Goal: Task Accomplishment & Management: Use online tool/utility

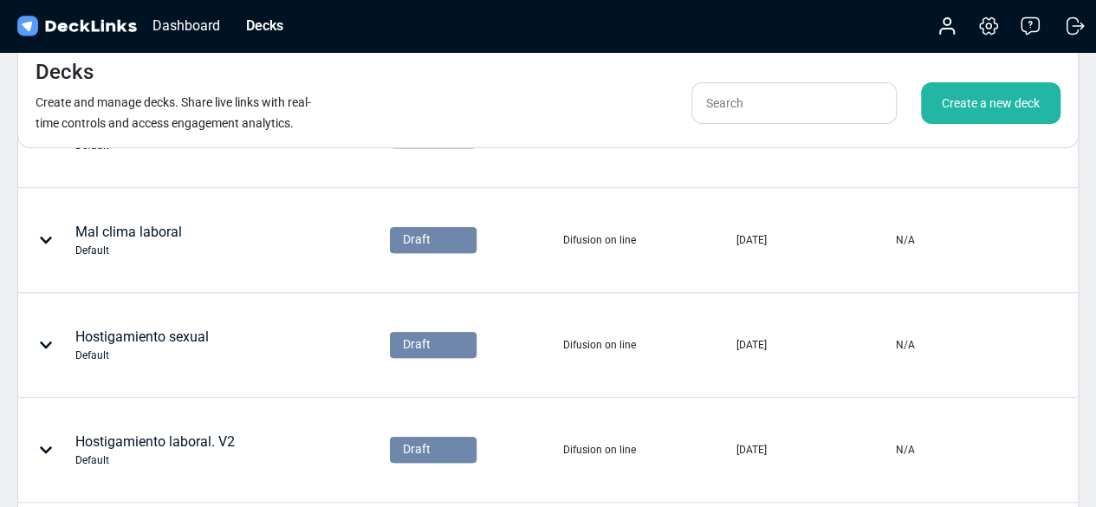
scroll to position [499, 0]
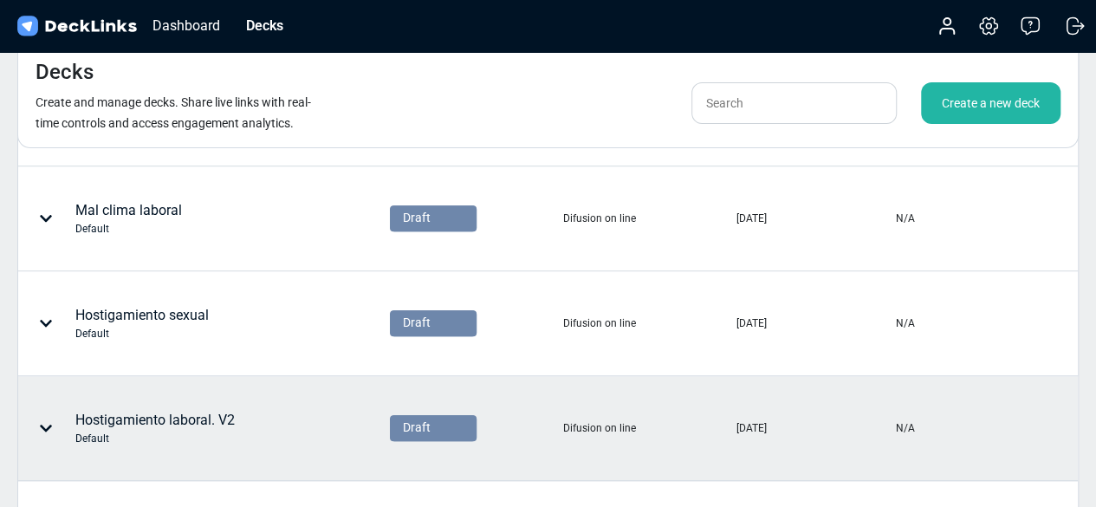
click at [178, 414] on div "Hostigamiento laboral. V2 Default" at bounding box center [154, 428] width 159 height 36
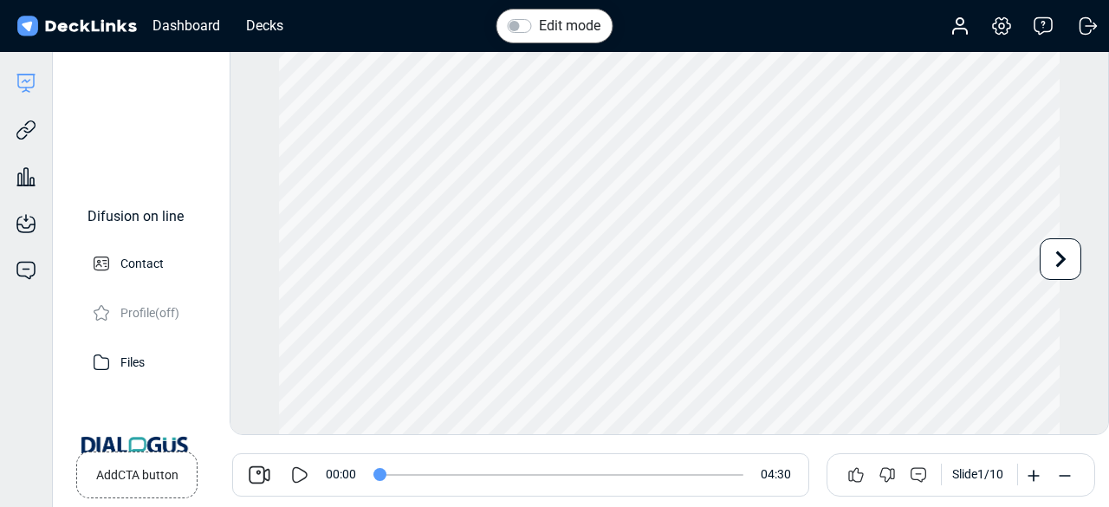
click at [301, 469] on icon at bounding box center [301, 474] width 16 height 16
drag, startPoint x: 389, startPoint y: 478, endPoint x: 343, endPoint y: 469, distance: 46.7
click at [373, 474] on input "range" at bounding box center [558, 475] width 370 height 2
drag, startPoint x: 387, startPoint y: 469, endPoint x: 528, endPoint y: 471, distance: 140.3
click at [528, 474] on input "range" at bounding box center [558, 475] width 370 height 2
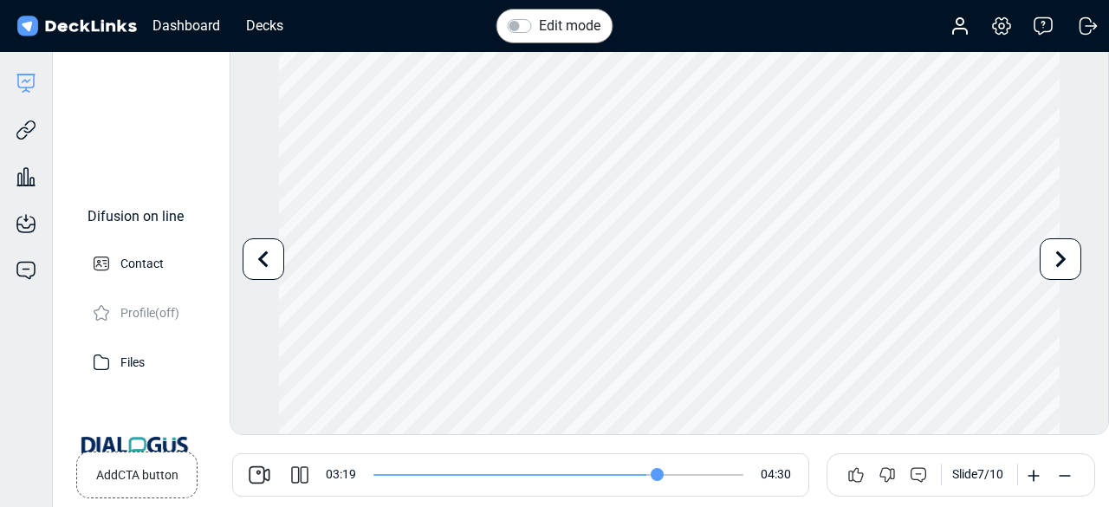
drag, startPoint x: 537, startPoint y: 472, endPoint x: 661, endPoint y: 467, distance: 124.0
click at [661, 474] on input "range" at bounding box center [558, 475] width 370 height 2
drag, startPoint x: 662, startPoint y: 470, endPoint x: 705, endPoint y: 463, distance: 44.0
drag, startPoint x: 705, startPoint y: 463, endPoint x: 700, endPoint y: 476, distance: 14.0
click at [700, 476] on input "range" at bounding box center [558, 475] width 370 height 2
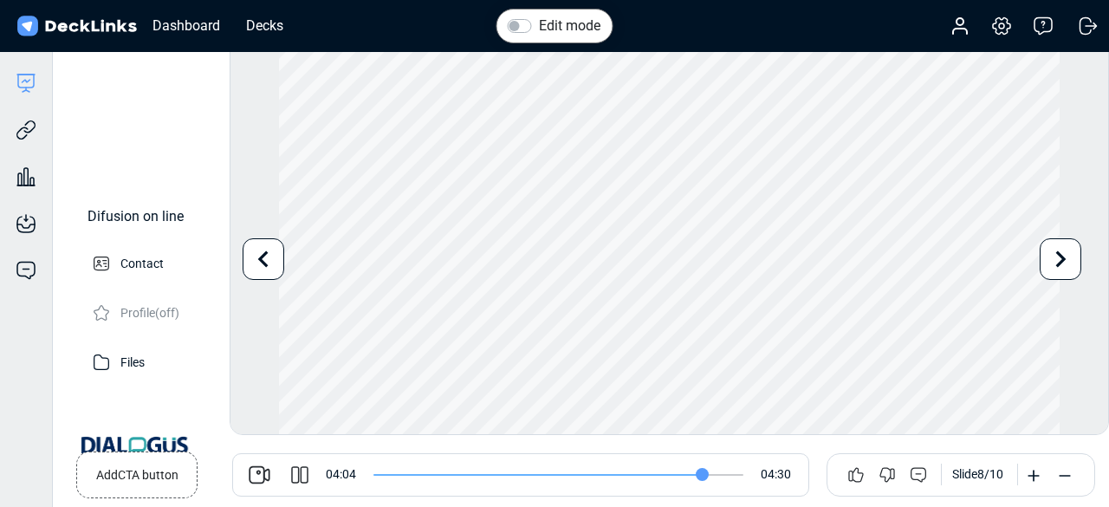
type input "244"
click at [303, 465] on icon at bounding box center [299, 474] width 21 height 21
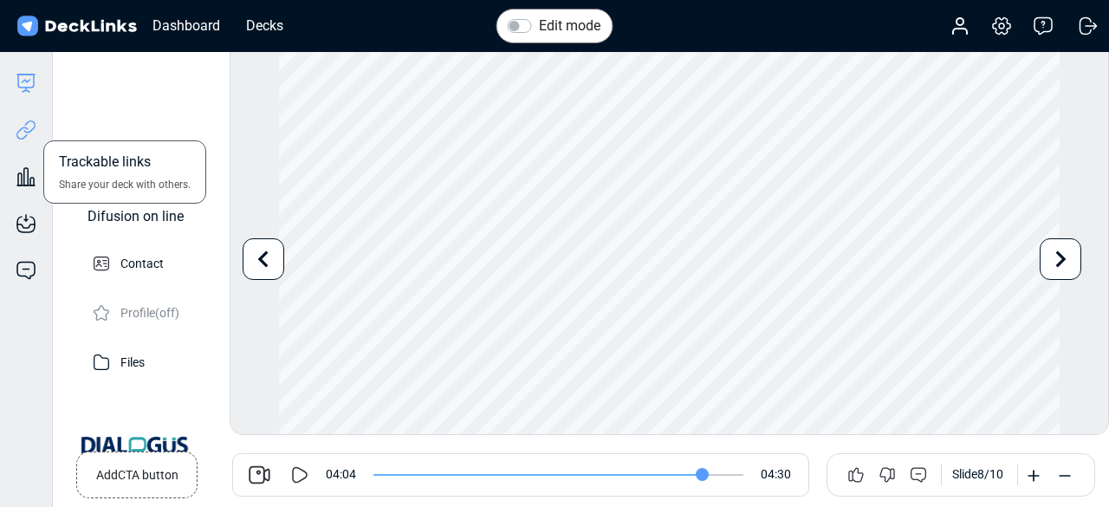
click at [28, 137] on icon at bounding box center [26, 130] width 21 height 21
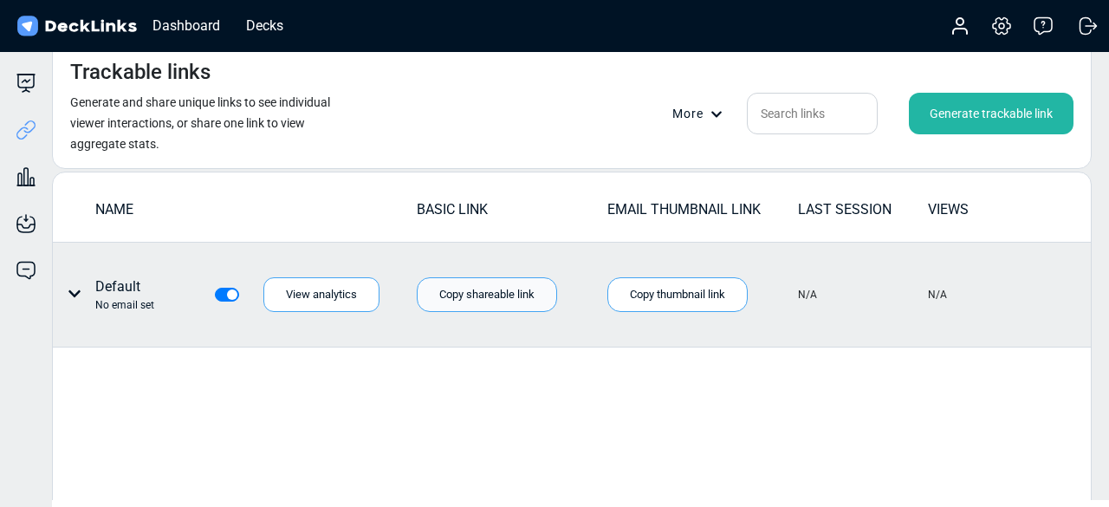
click at [485, 288] on div "Copy shareable link" at bounding box center [487, 294] width 140 height 35
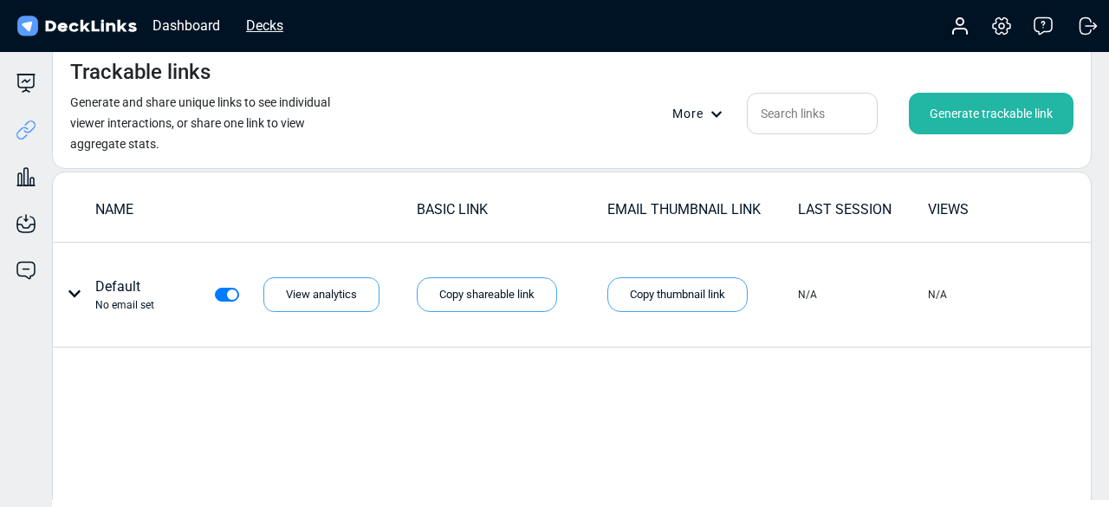
click at [267, 23] on div "Decks" at bounding box center [264, 26] width 55 height 22
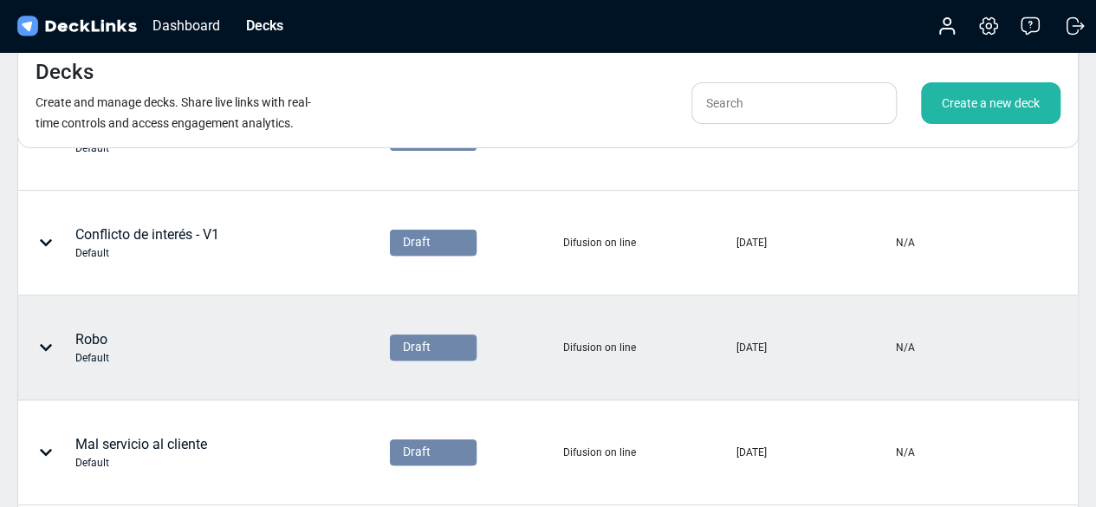
scroll to position [37, 0]
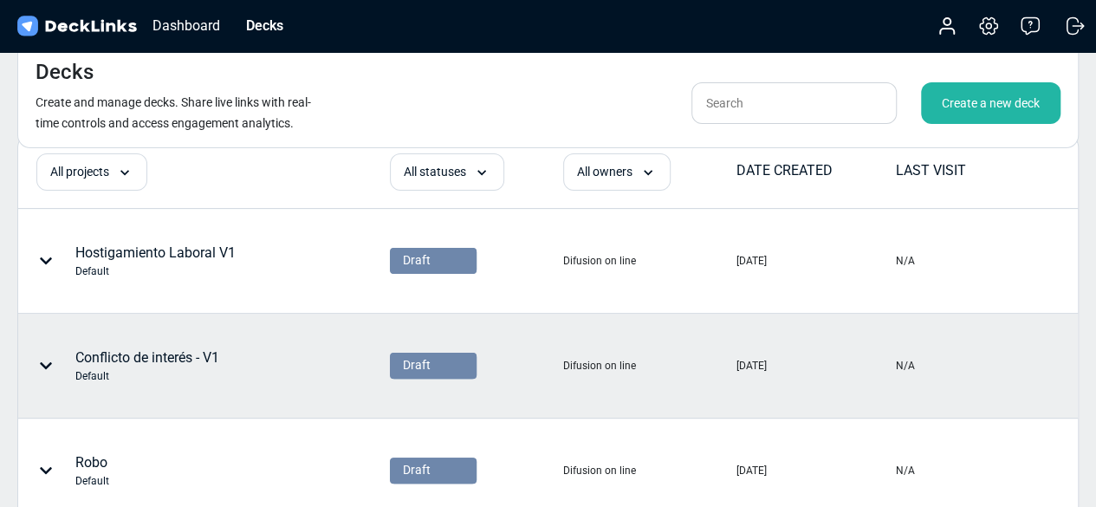
click at [171, 353] on div "Conflicto de interés - V1 Default" at bounding box center [147, 365] width 144 height 36
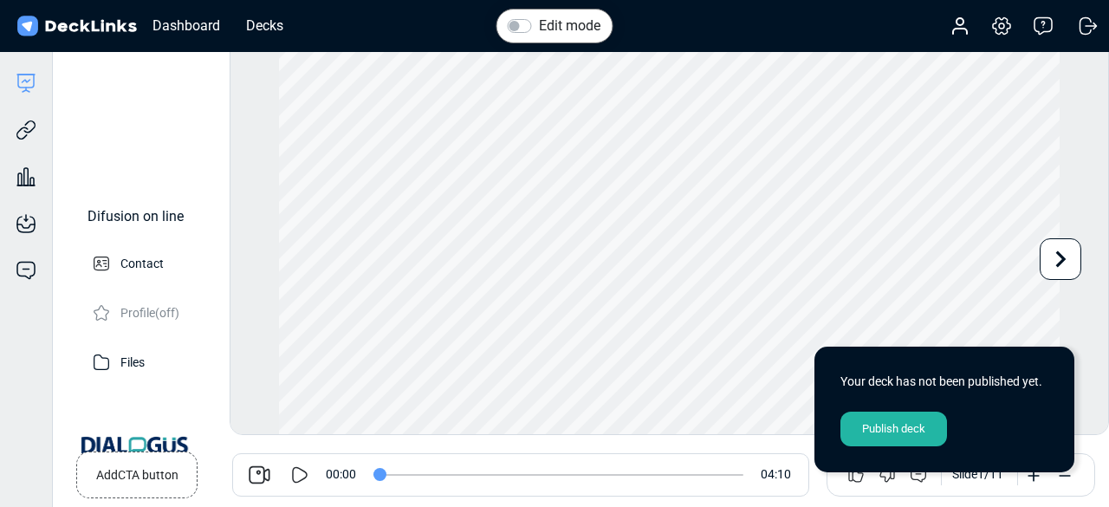
click at [294, 475] on icon at bounding box center [299, 474] width 21 height 21
drag, startPoint x: 383, startPoint y: 470, endPoint x: 755, endPoint y: 465, distance: 372.5
click at [743, 474] on input "range" at bounding box center [558, 475] width 370 height 2
drag, startPoint x: 737, startPoint y: 472, endPoint x: 702, endPoint y: 471, distance: 35.5
type input "226"
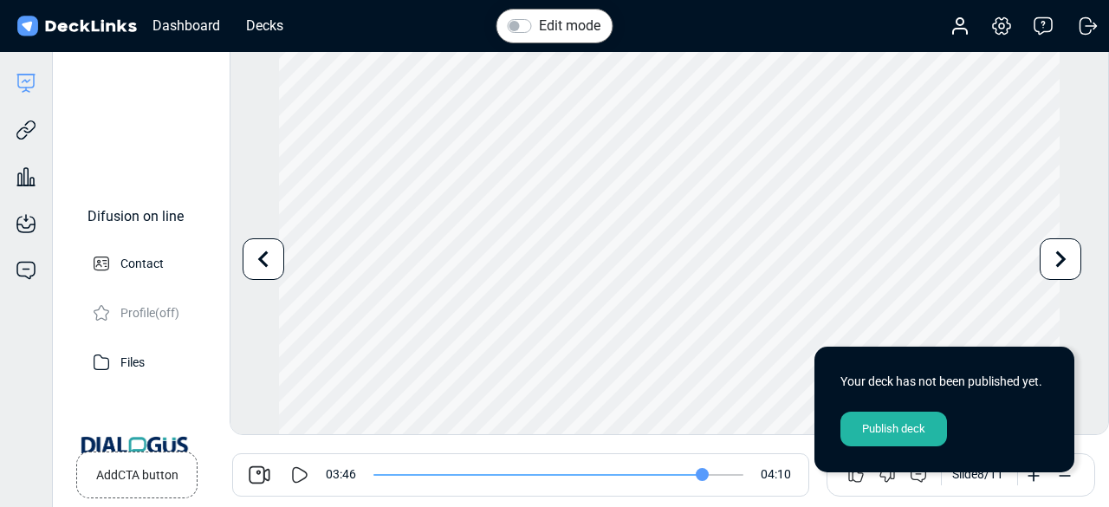
click at [702, 474] on input "range" at bounding box center [558, 475] width 370 height 2
click at [539, 20] on label "Edit mode" at bounding box center [570, 26] width 62 height 21
click at [518, 20] on input "Edit mode" at bounding box center [515, 24] width 14 height 17
checkbox input "true"
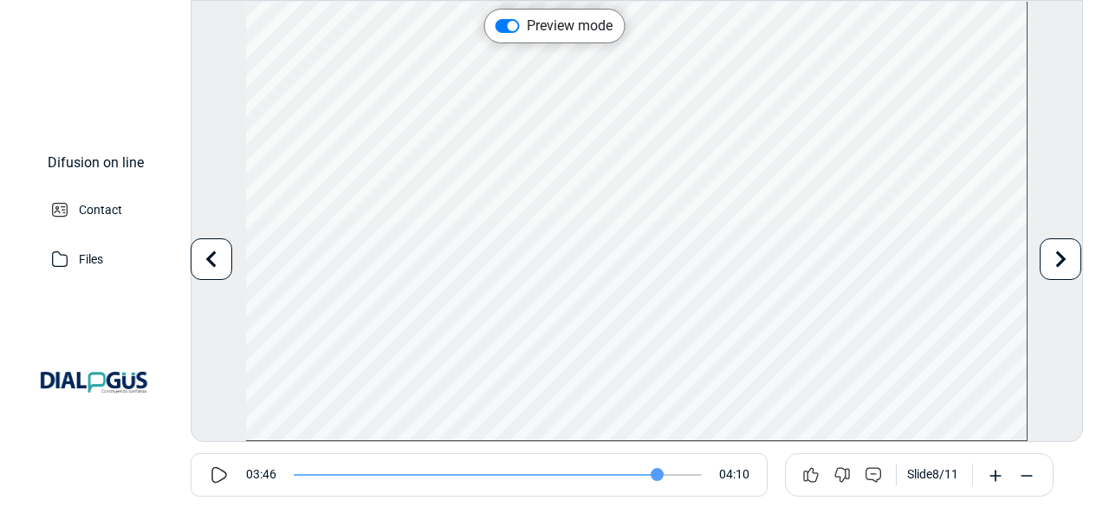
click at [1062, 250] on icon at bounding box center [1060, 259] width 33 height 33
click at [1062, 250] on div "Preview mode Play Video Play Current Time 4:09 / Duration Time 4:09 Loaded: 0% …" at bounding box center [637, 221] width 892 height 442
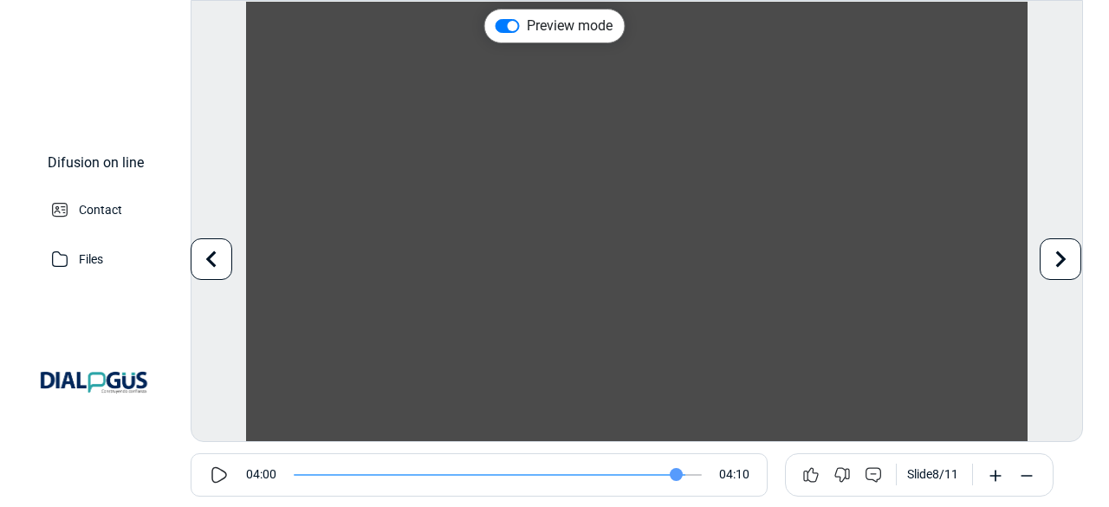
drag, startPoint x: 696, startPoint y: 475, endPoint x: 676, endPoint y: 475, distance: 20.8
click at [676, 475] on input "range" at bounding box center [498, 475] width 408 height 2
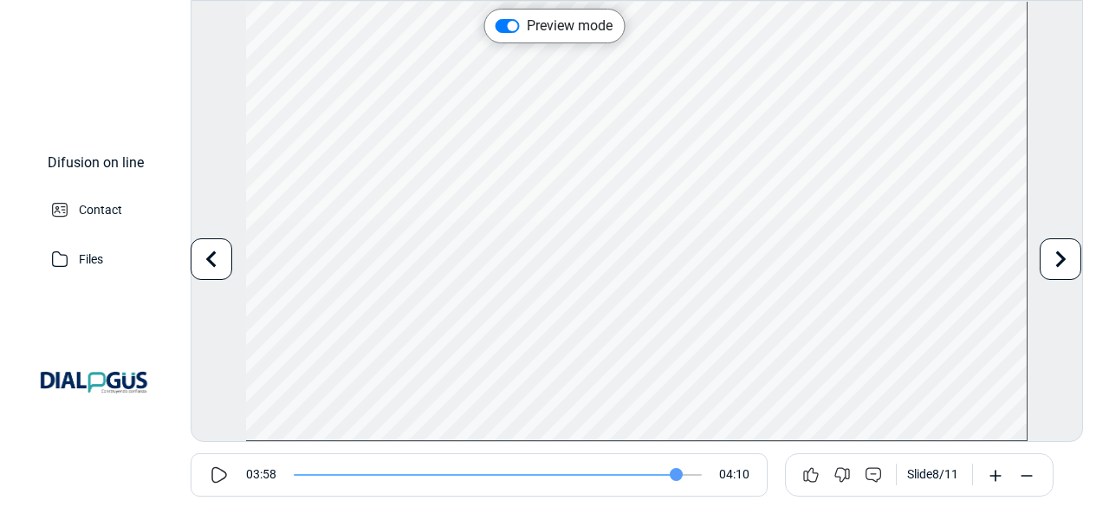
click at [199, 271] on icon at bounding box center [211, 259] width 33 height 33
type input "180"
click at [527, 29] on label "Preview mode" at bounding box center [570, 26] width 86 height 21
click at [509, 29] on input "Preview mode" at bounding box center [502, 24] width 14 height 17
checkbox input "false"
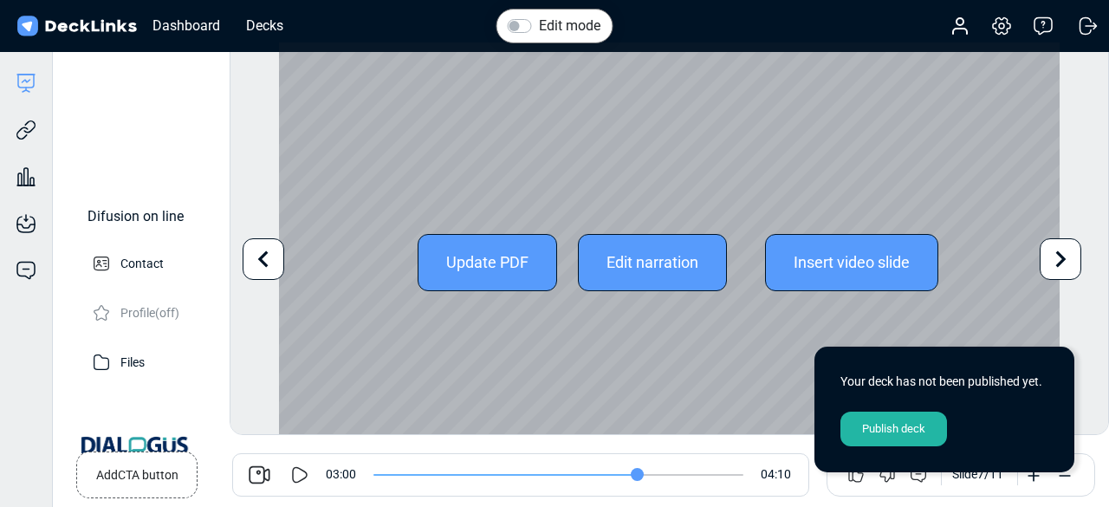
click at [664, 266] on div "Edit narration" at bounding box center [652, 262] width 149 height 57
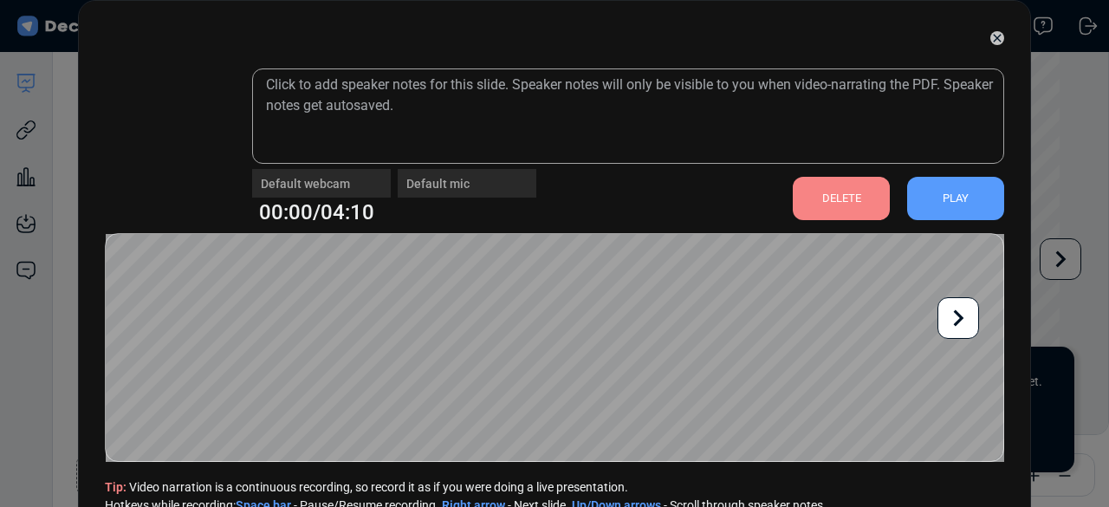
click at [956, 308] on icon at bounding box center [958, 317] width 33 height 33
click at [956, 198] on div "PLAY" at bounding box center [955, 198] width 97 height 43
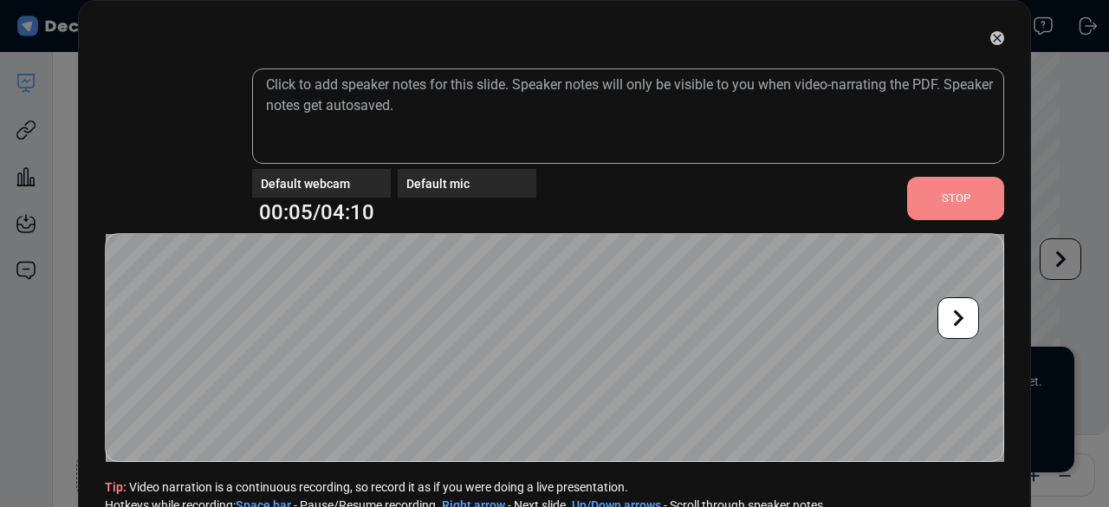
click at [928, 198] on div "STOP" at bounding box center [955, 198] width 97 height 43
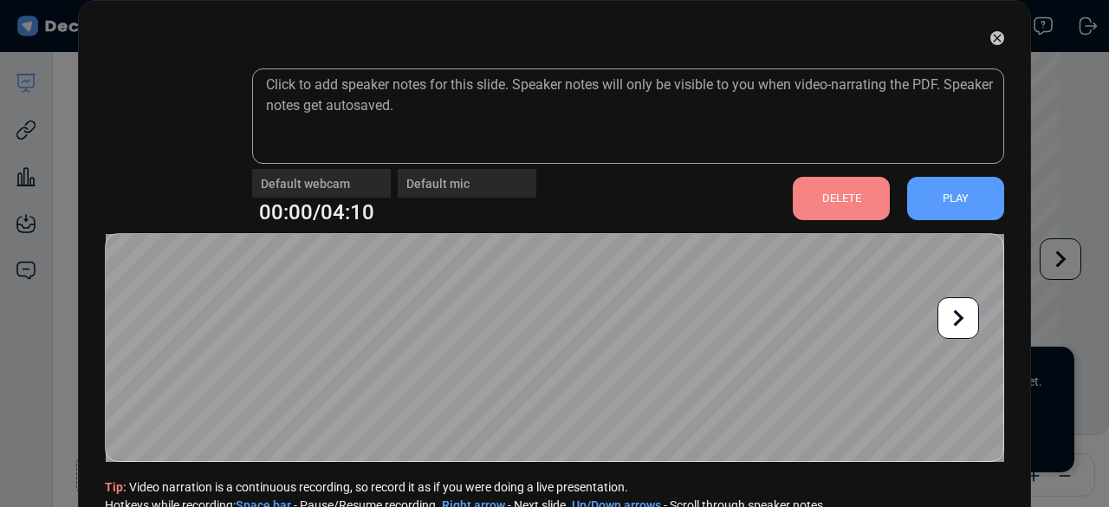
type input "180"
click at [951, 323] on icon at bounding box center [958, 317] width 33 height 33
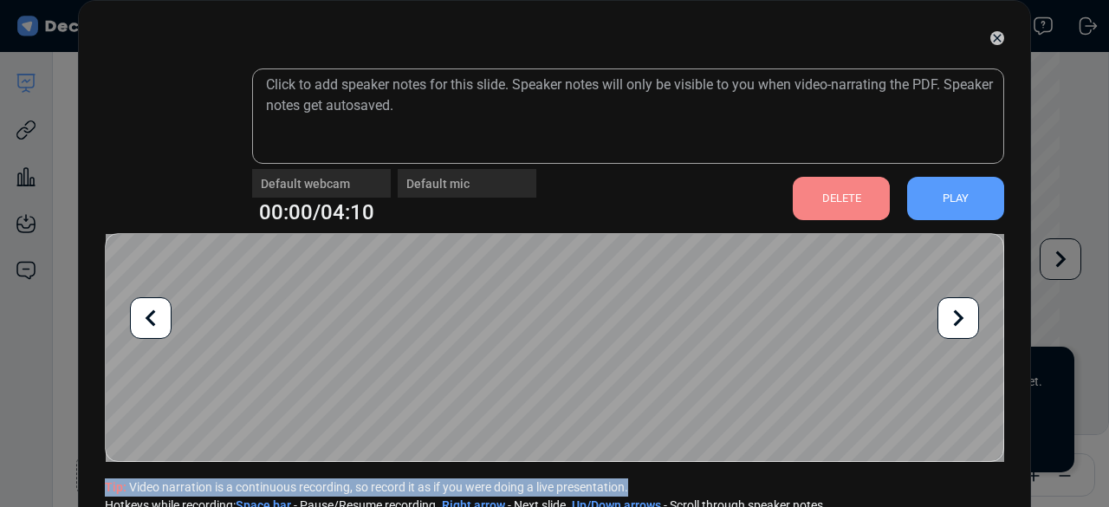
click at [951, 323] on icon at bounding box center [958, 317] width 33 height 33
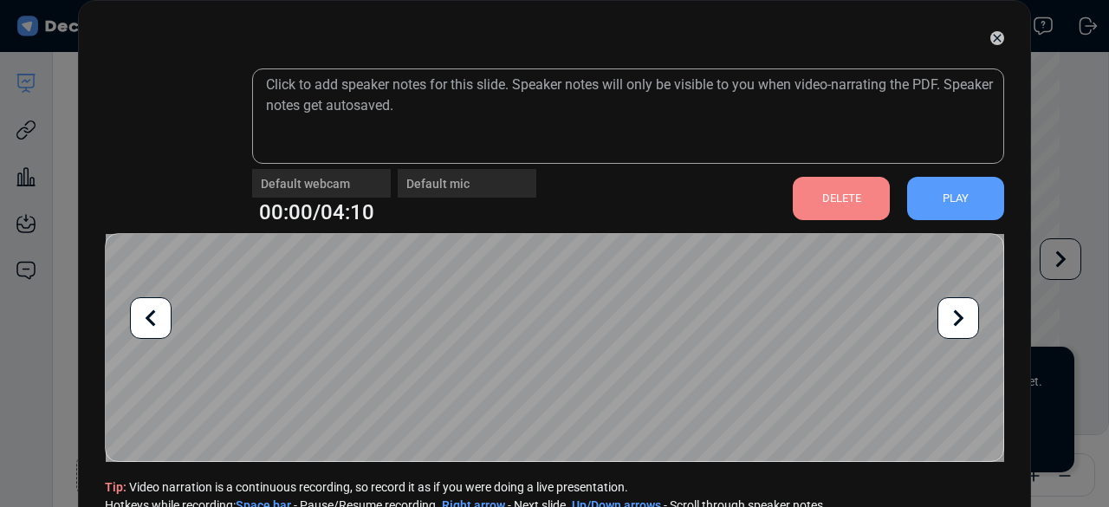
click at [993, 38] on icon at bounding box center [997, 38] width 14 height 14
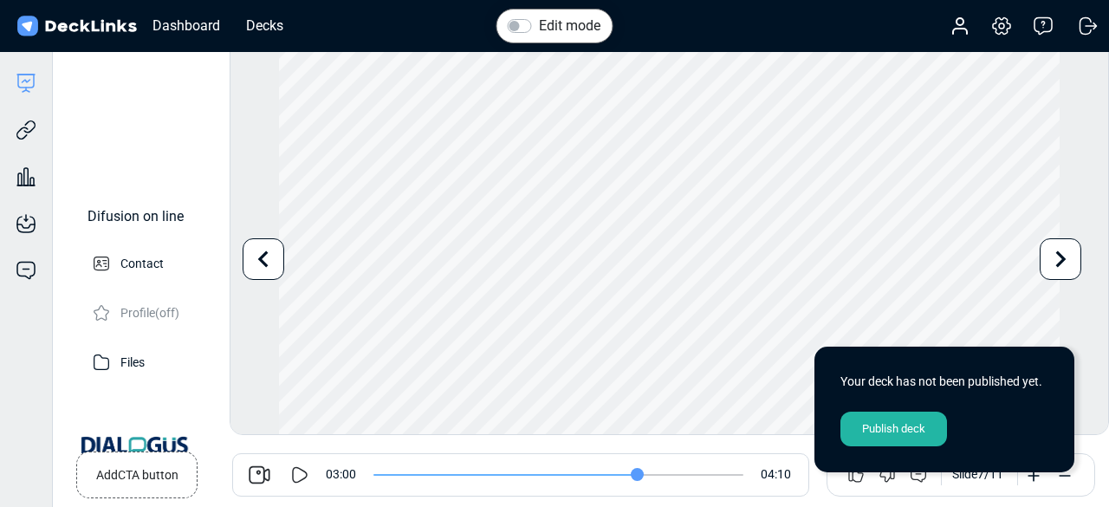
click at [521, 36] on div "Edit mode" at bounding box center [554, 26] width 93 height 21
click at [539, 27] on label "Edit mode" at bounding box center [570, 26] width 62 height 21
click at [518, 27] on input "Edit mode" at bounding box center [515, 24] width 14 height 17
checkbox input "true"
type input "180"
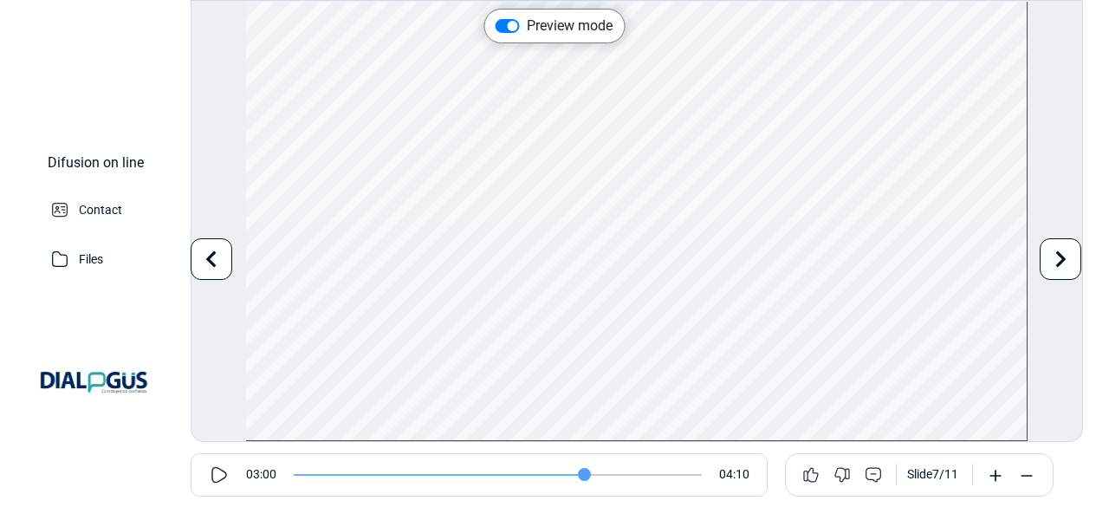
click at [527, 27] on label "Preview mode" at bounding box center [570, 26] width 86 height 21
click at [508, 27] on input "Preview mode" at bounding box center [502, 24] width 14 height 17
checkbox input "false"
type input "180"
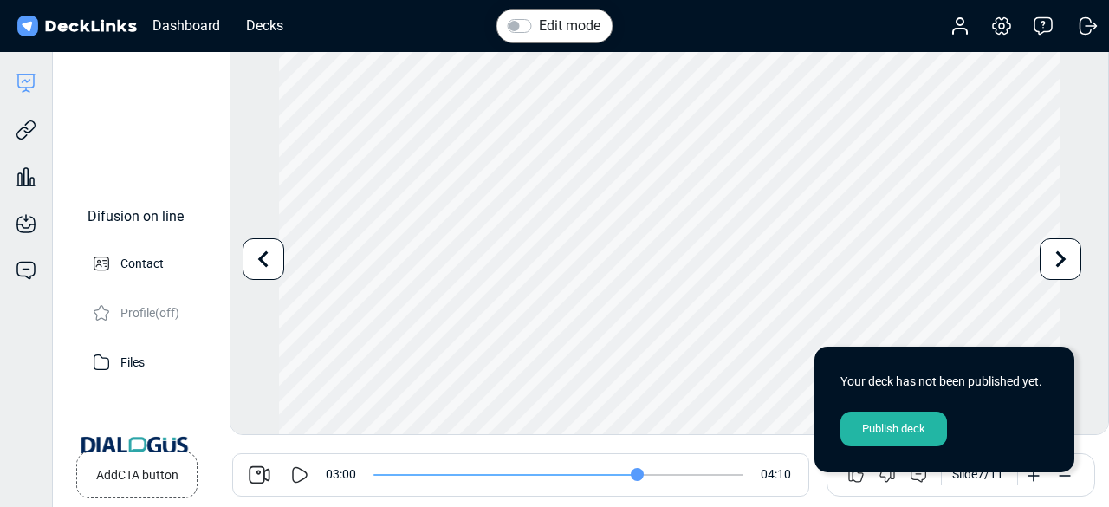
click at [539, 27] on label "Edit mode" at bounding box center [570, 26] width 62 height 21
click at [508, 27] on input "Edit mode" at bounding box center [515, 24] width 14 height 17
checkbox input "true"
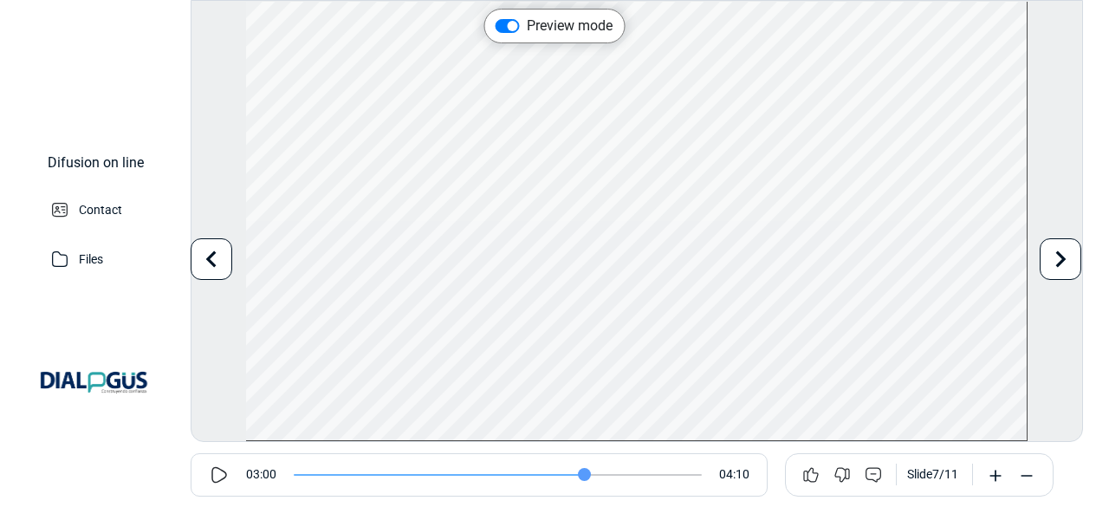
click at [621, 328] on div "Use the left/right arrows to navigate between slides" at bounding box center [607, 352] width 346 height 49
drag, startPoint x: 580, startPoint y: 469, endPoint x: 627, endPoint y: 469, distance: 46.8
click at [627, 474] on input "range" at bounding box center [498, 475] width 408 height 2
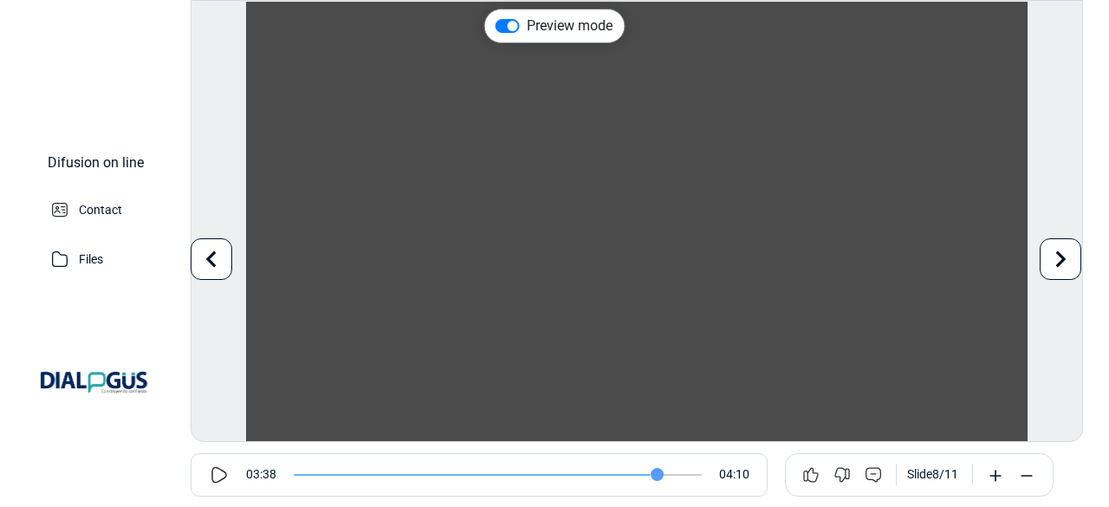
drag, startPoint x: 627, startPoint y: 469, endPoint x: 658, endPoint y: 467, distance: 31.2
type input "227"
click at [658, 474] on input "range" at bounding box center [498, 475] width 408 height 2
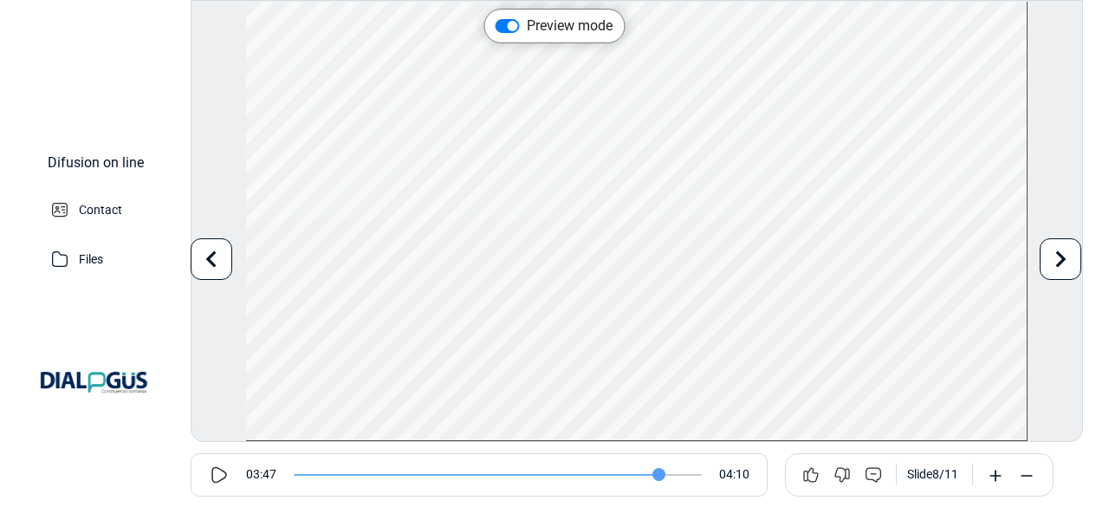
click at [527, 22] on label "Preview mode" at bounding box center [570, 26] width 86 height 21
click at [509, 22] on input "Preview mode" at bounding box center [502, 24] width 14 height 17
checkbox input "false"
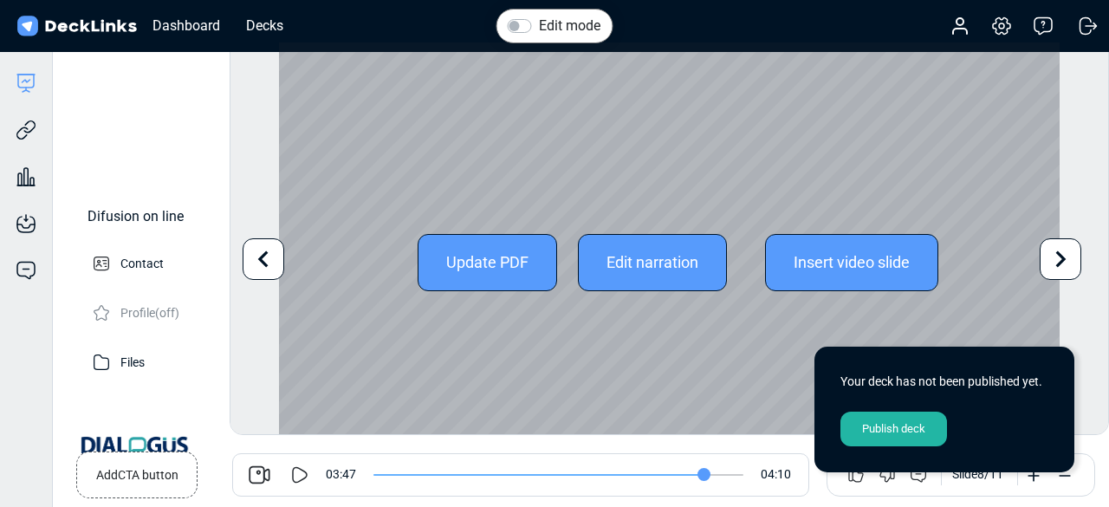
click at [254, 263] on icon at bounding box center [263, 259] width 33 height 33
click at [255, 263] on icon at bounding box center [263, 259] width 33 height 33
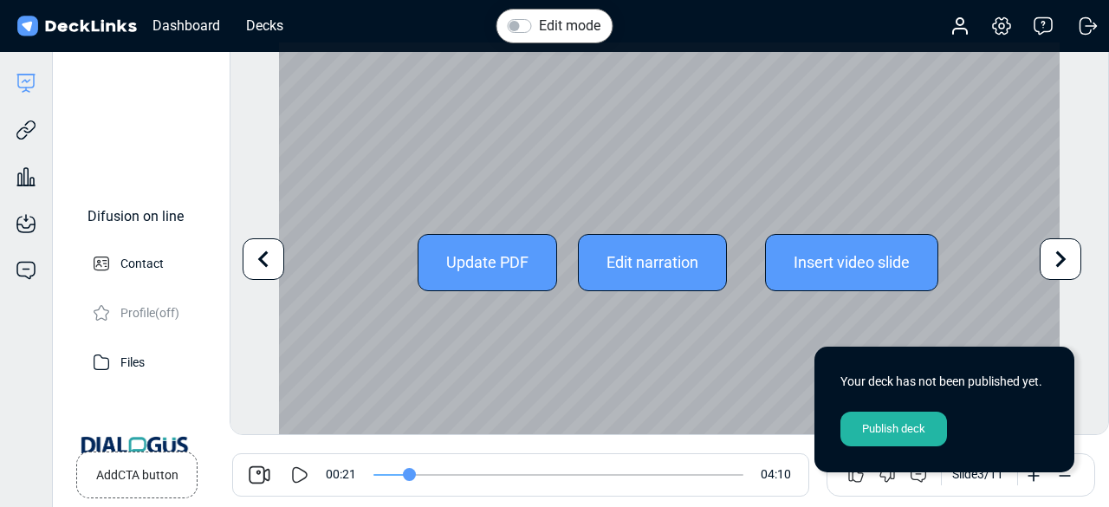
click at [255, 263] on icon at bounding box center [263, 259] width 33 height 33
click at [1039, 252] on div at bounding box center [1060, 259] width 42 height 42
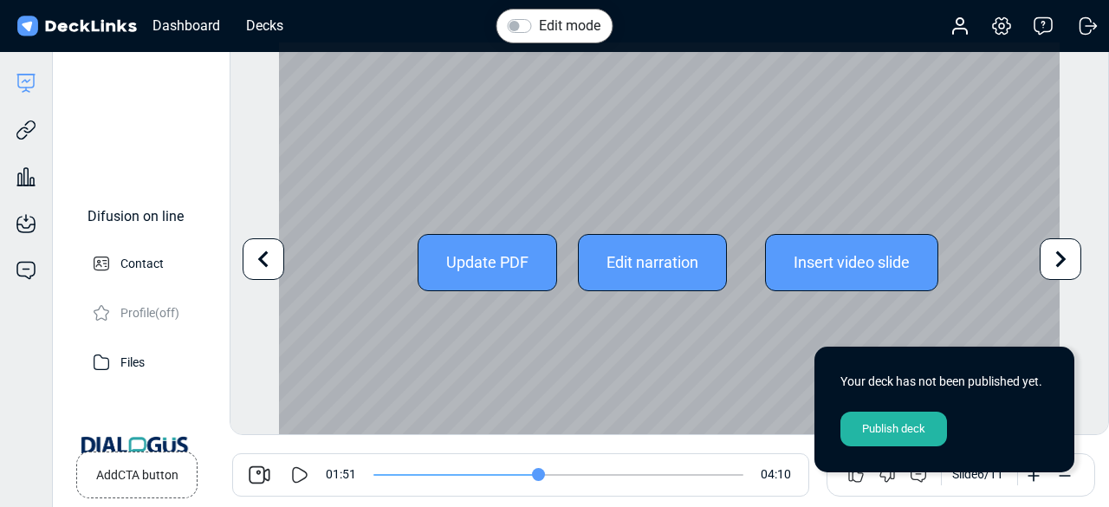
click at [1039, 252] on div at bounding box center [1060, 259] width 42 height 42
type input "250"
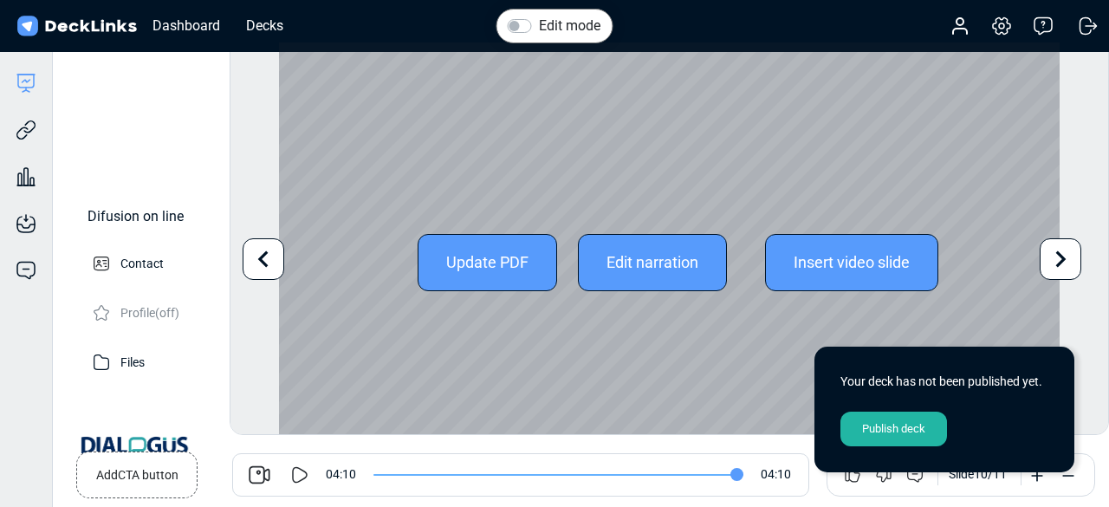
click at [1039, 252] on div at bounding box center [1060, 259] width 42 height 42
click at [1039, 252] on div "Update PDF Edit narration Insert video slide" at bounding box center [669, 261] width 780 height 439
click at [262, 261] on icon at bounding box center [263, 258] width 10 height 16
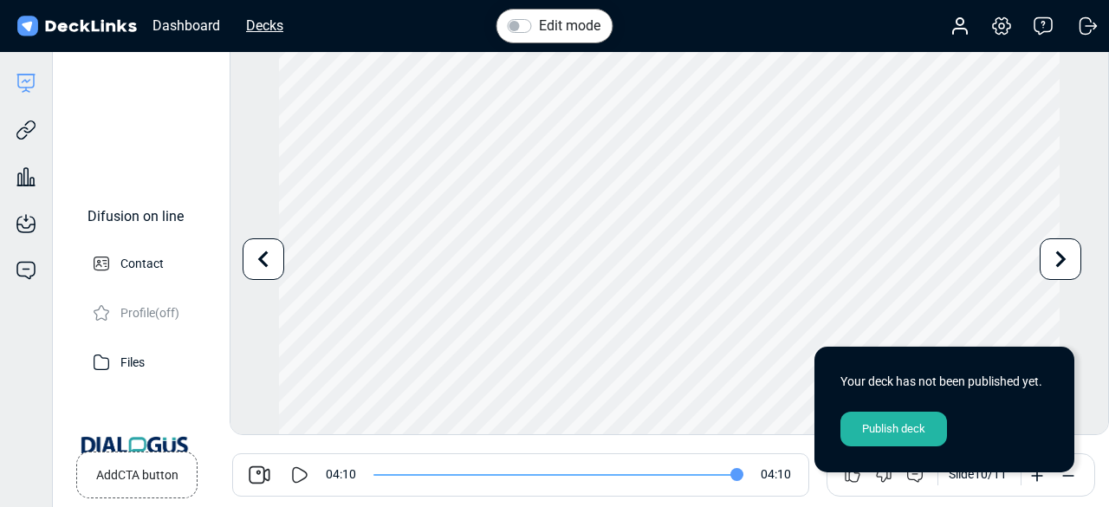
click at [272, 21] on div "Decks" at bounding box center [264, 26] width 55 height 22
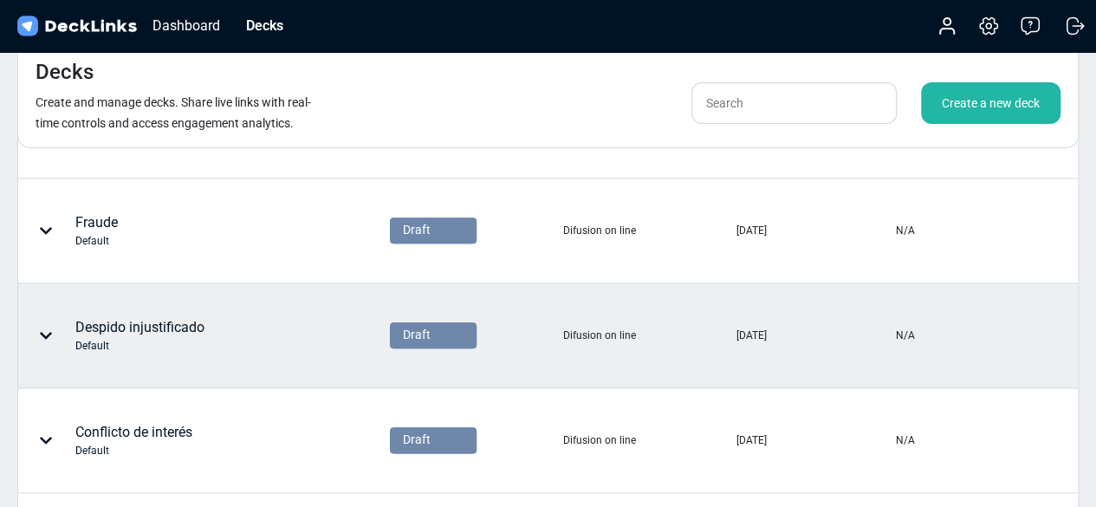
scroll to position [792, 0]
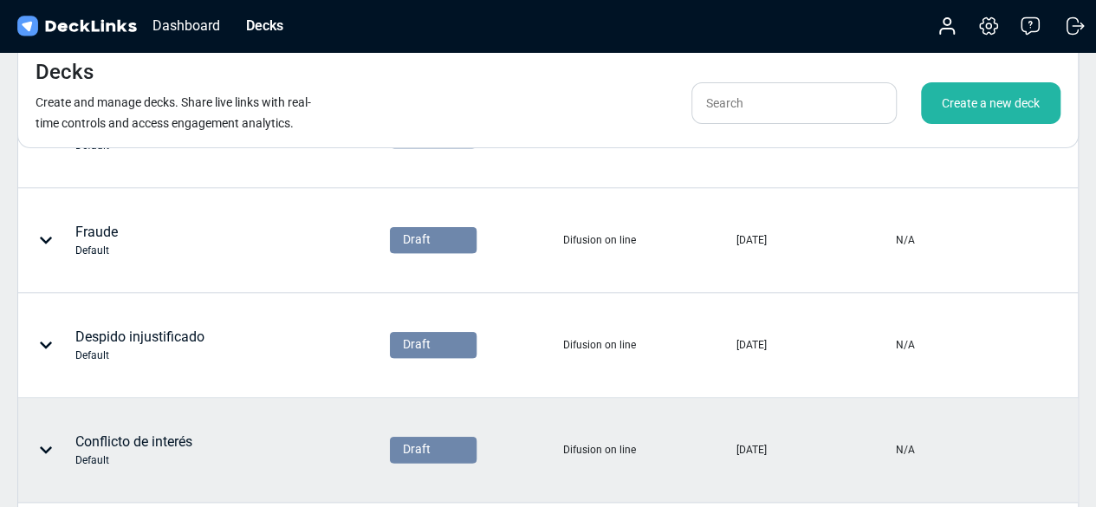
click at [177, 441] on div "Conflicto de interés Default" at bounding box center [133, 449] width 117 height 36
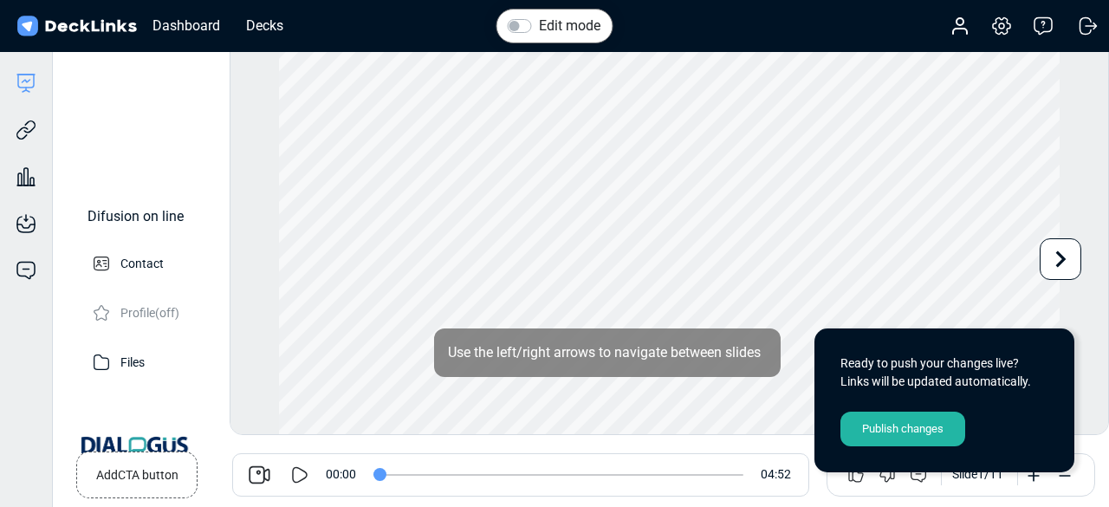
click at [288, 478] on div at bounding box center [300, 474] width 51 height 21
click at [303, 467] on icon at bounding box center [299, 474] width 21 height 21
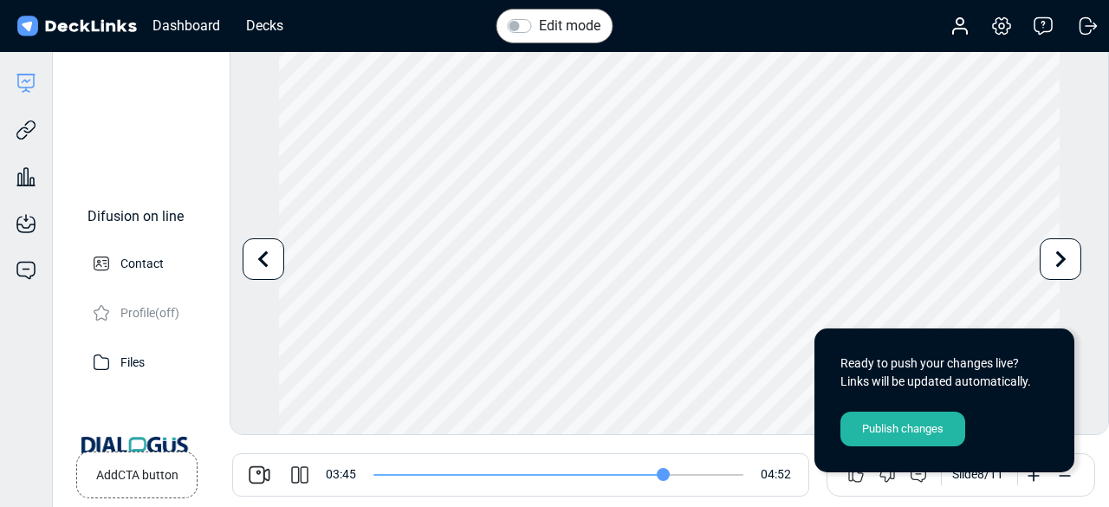
drag, startPoint x: 393, startPoint y: 473, endPoint x: 664, endPoint y: 456, distance: 270.8
click at [664, 474] on input "range" at bounding box center [558, 475] width 370 height 2
drag, startPoint x: 666, startPoint y: 473, endPoint x: 735, endPoint y: 473, distance: 68.4
click at [735, 474] on input "range" at bounding box center [558, 475] width 370 height 2
drag, startPoint x: 735, startPoint y: 473, endPoint x: 726, endPoint y: 474, distance: 8.7
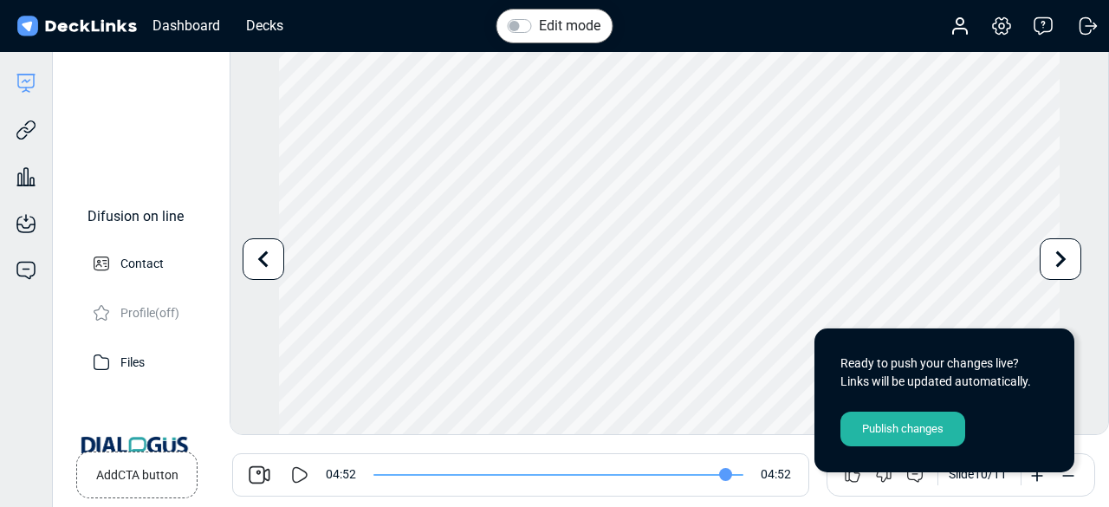
click at [726, 474] on input "range" at bounding box center [558, 475] width 370 height 2
click at [293, 473] on icon at bounding box center [301, 474] width 16 height 16
drag, startPoint x: 723, startPoint y: 469, endPoint x: 679, endPoint y: 472, distance: 44.3
click at [679, 474] on input "range" at bounding box center [558, 475] width 370 height 2
drag, startPoint x: 686, startPoint y: 474, endPoint x: 716, endPoint y: 474, distance: 30.3
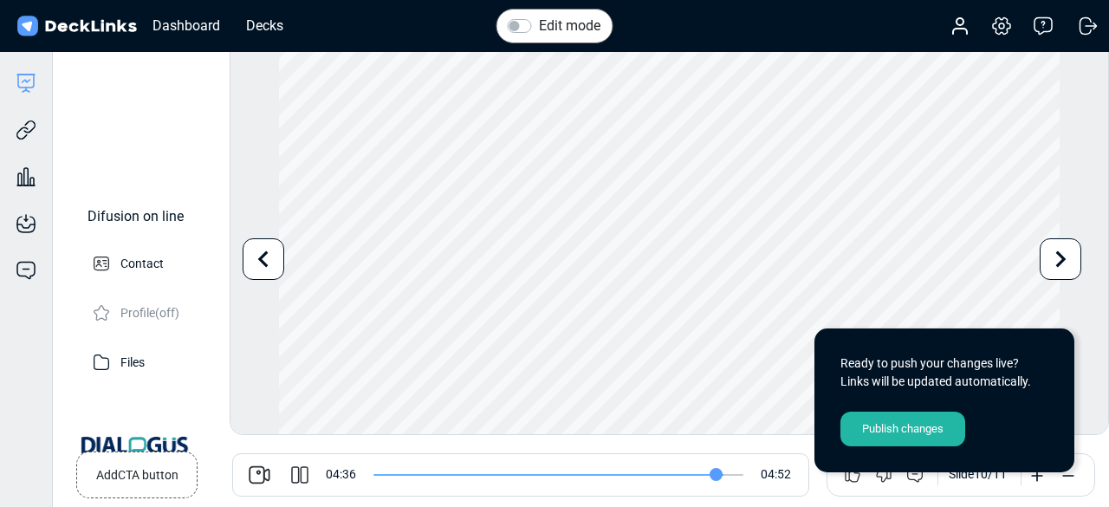
click at [716, 474] on input "range" at bounding box center [558, 475] width 370 height 2
drag, startPoint x: 715, startPoint y: 473, endPoint x: 729, endPoint y: 473, distance: 13.9
click at [729, 474] on input "range" at bounding box center [558, 475] width 370 height 2
type input "292"
click at [279, 25] on div "Decks" at bounding box center [264, 26] width 55 height 22
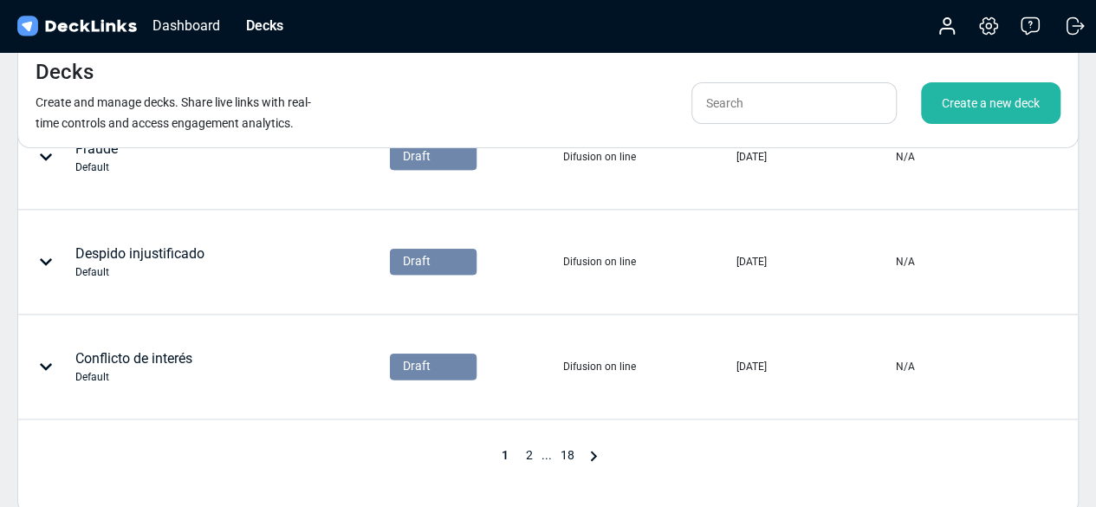
scroll to position [1028, 0]
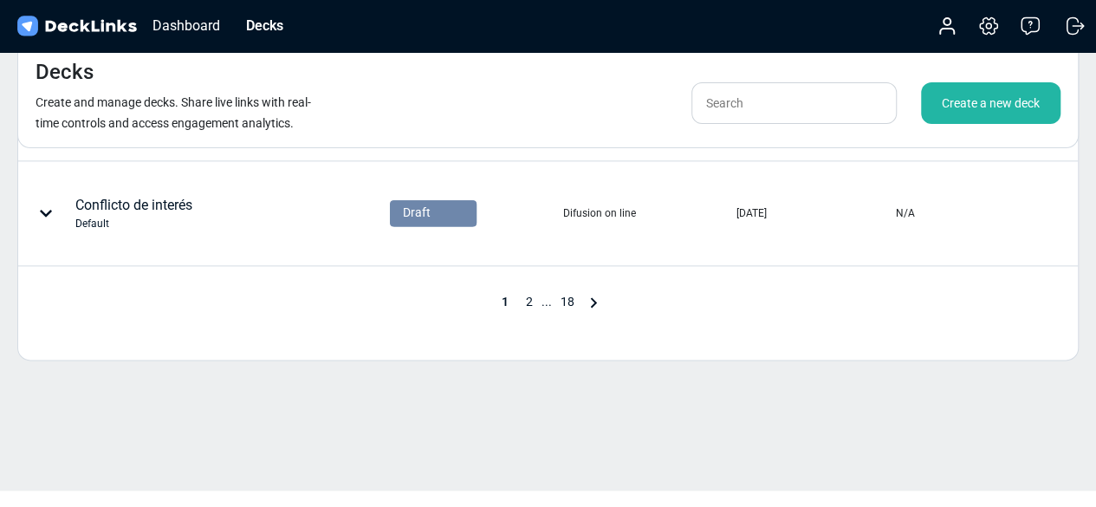
click at [598, 299] on icon at bounding box center [593, 302] width 21 height 21
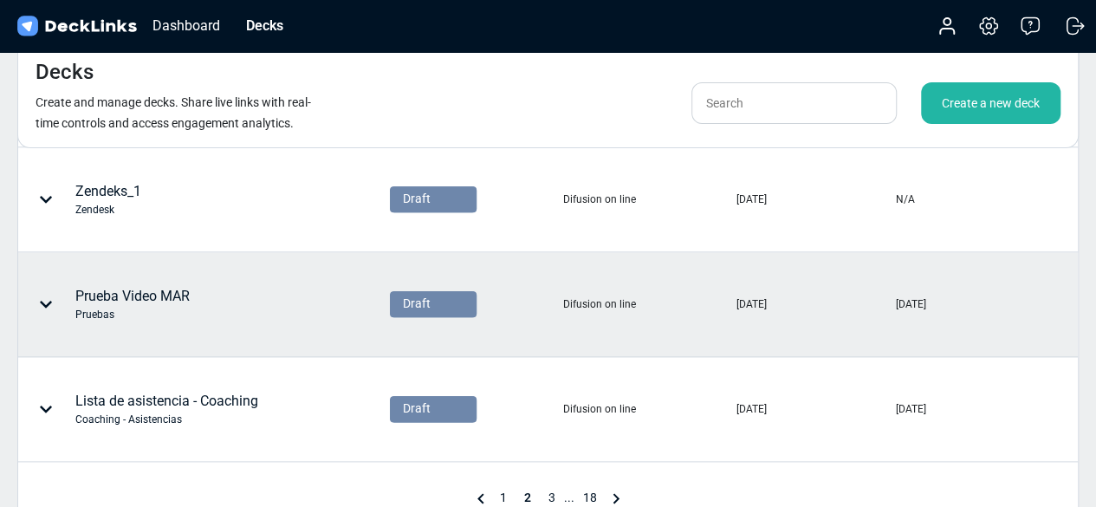
scroll to position [833, 0]
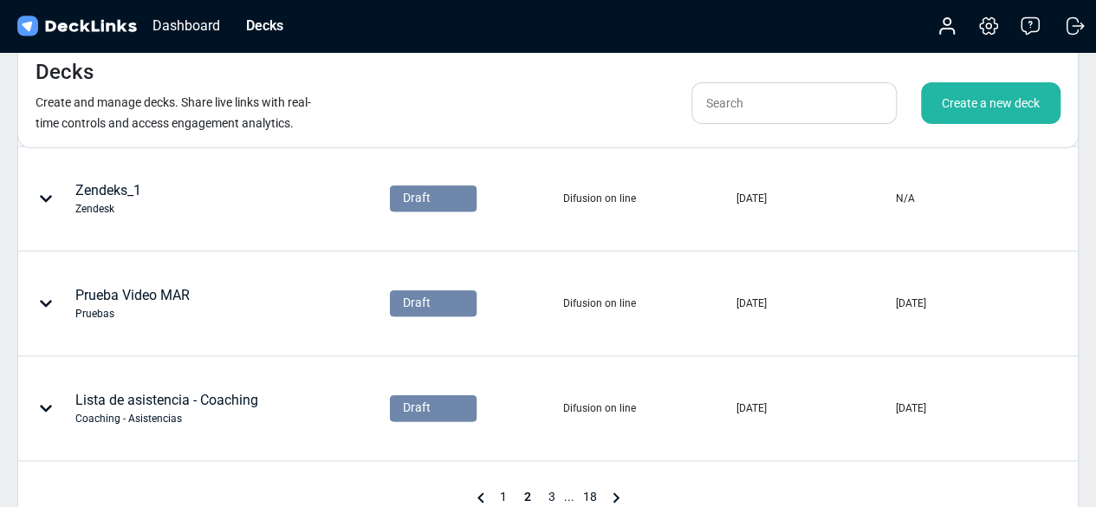
click at [619, 489] on icon at bounding box center [615, 497] width 21 height 21
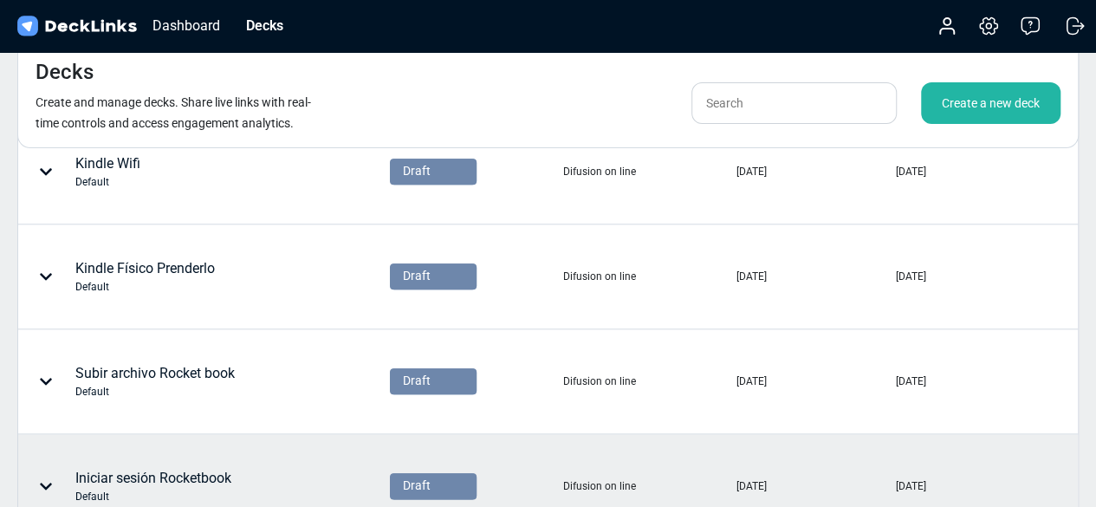
scroll to position [724, 0]
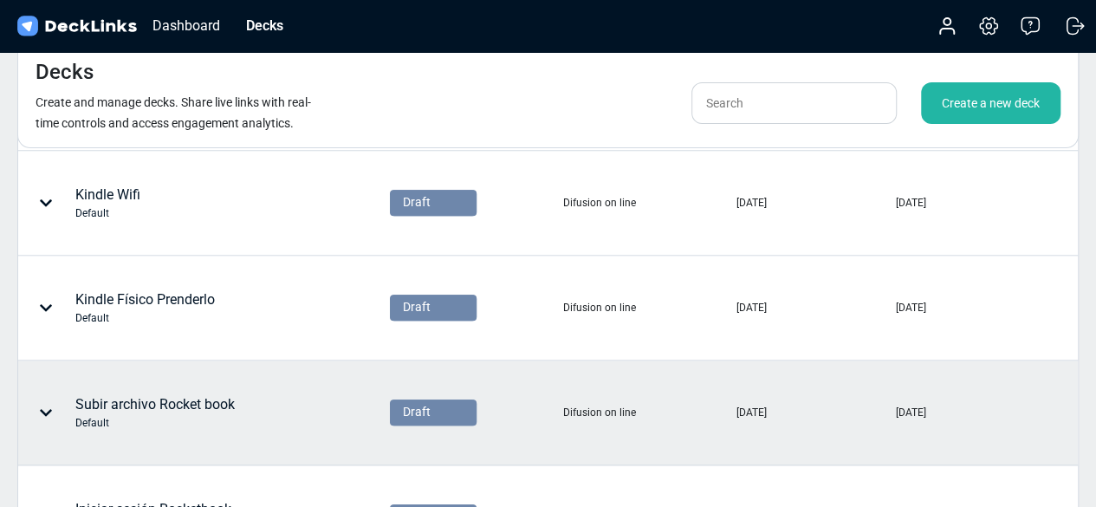
click at [174, 404] on div "Subir archivo Rocket book Default" at bounding box center [154, 412] width 159 height 36
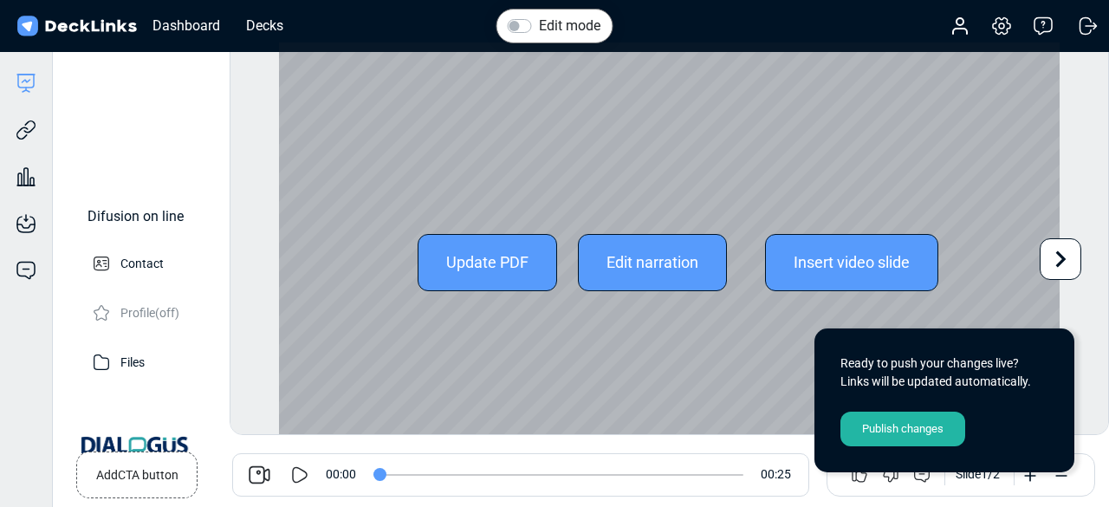
click at [596, 276] on div "Edit narration" at bounding box center [652, 262] width 149 height 57
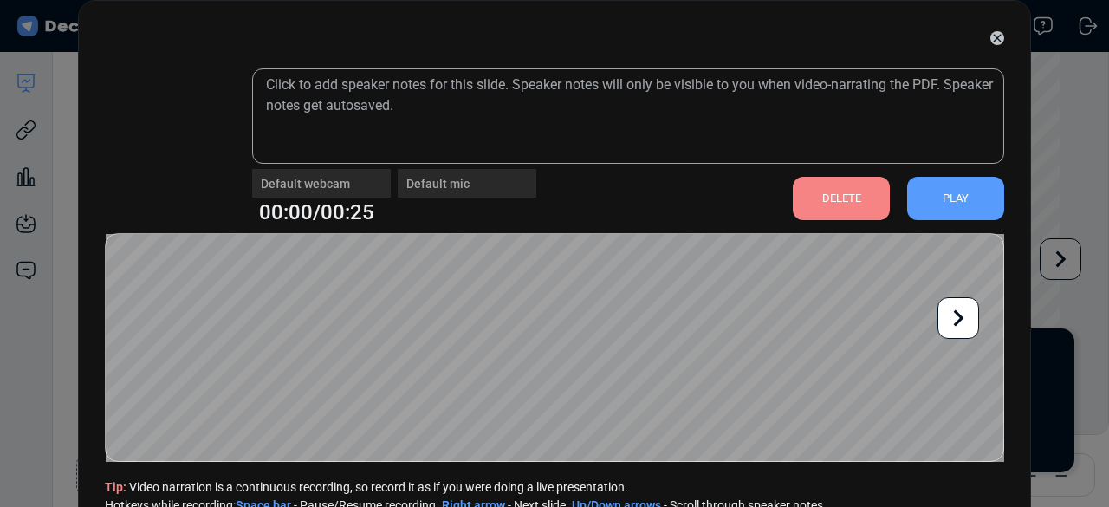
click at [990, 36] on icon at bounding box center [997, 38] width 14 height 14
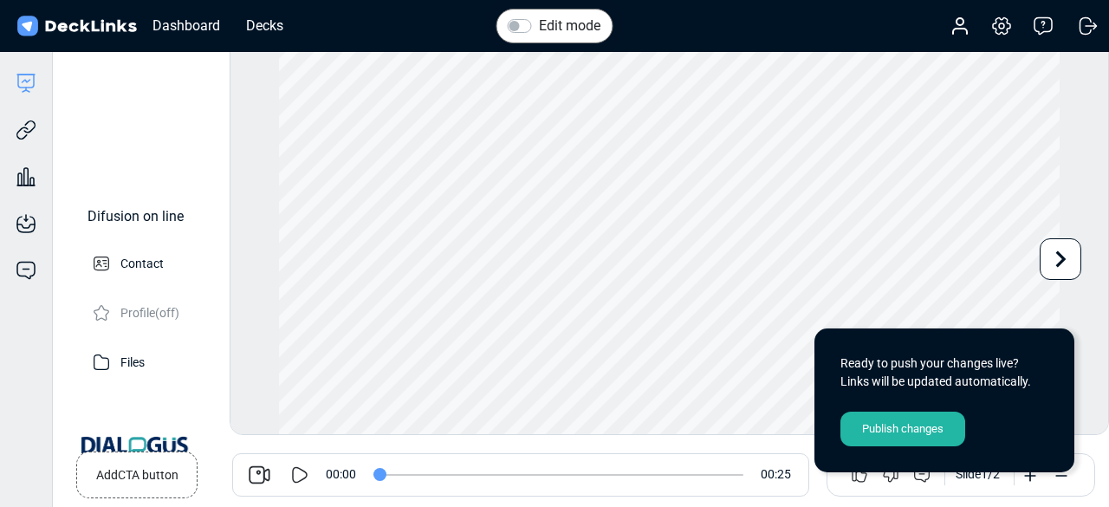
click at [539, 20] on label "Edit mode" at bounding box center [570, 26] width 62 height 21
click at [521, 20] on input "Edit mode" at bounding box center [515, 24] width 14 height 17
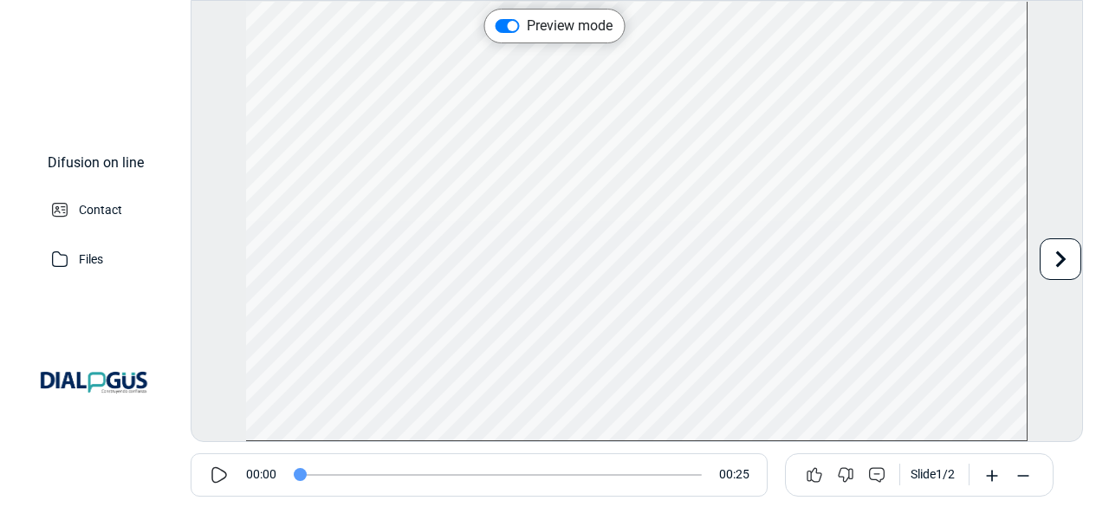
click at [527, 22] on label "Preview mode" at bounding box center [570, 26] width 86 height 21
click at [501, 22] on input "Preview mode" at bounding box center [502, 24] width 14 height 17
checkbox input "false"
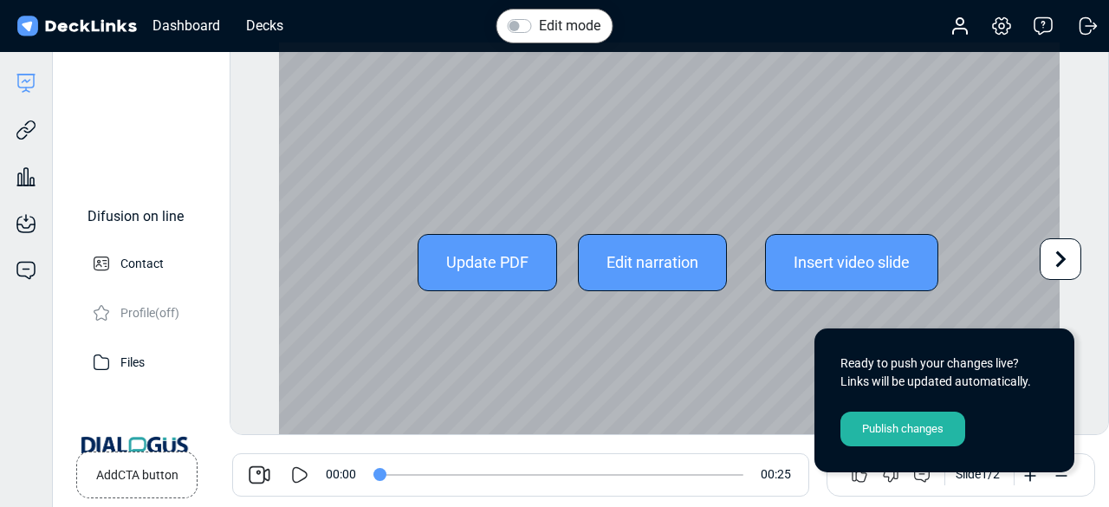
click at [634, 258] on div "Edit narration" at bounding box center [652, 262] width 149 height 57
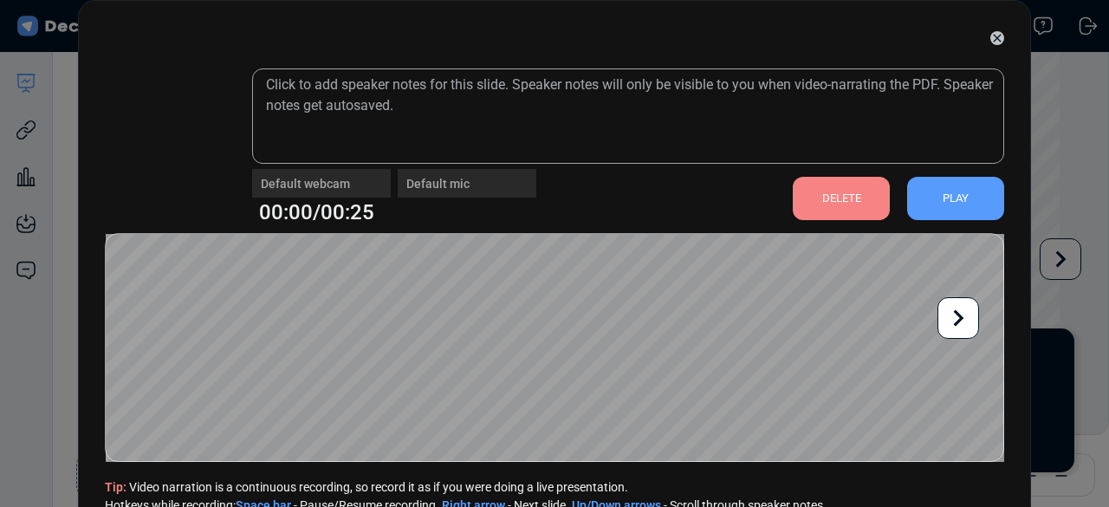
click at [990, 43] on icon at bounding box center [997, 38] width 14 height 14
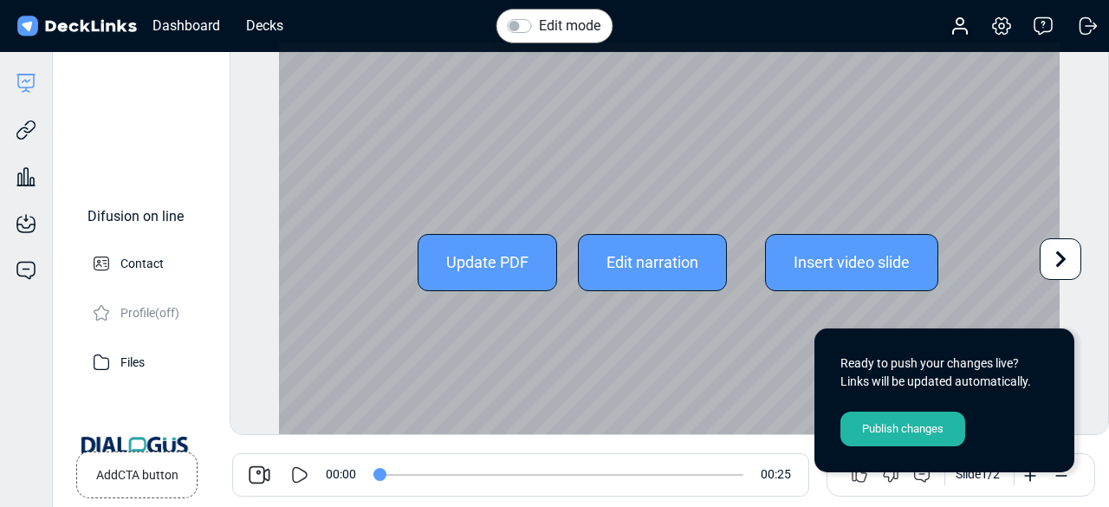
click at [1064, 252] on icon at bounding box center [1060, 259] width 33 height 33
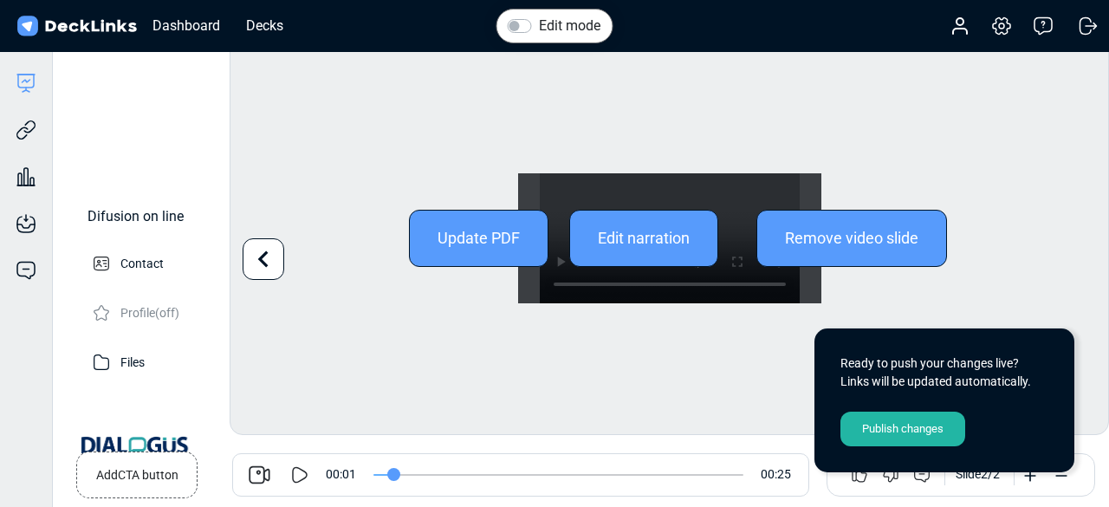
click at [263, 248] on icon at bounding box center [263, 259] width 33 height 33
type input "0"
